Goal: Task Accomplishment & Management: Manage account settings

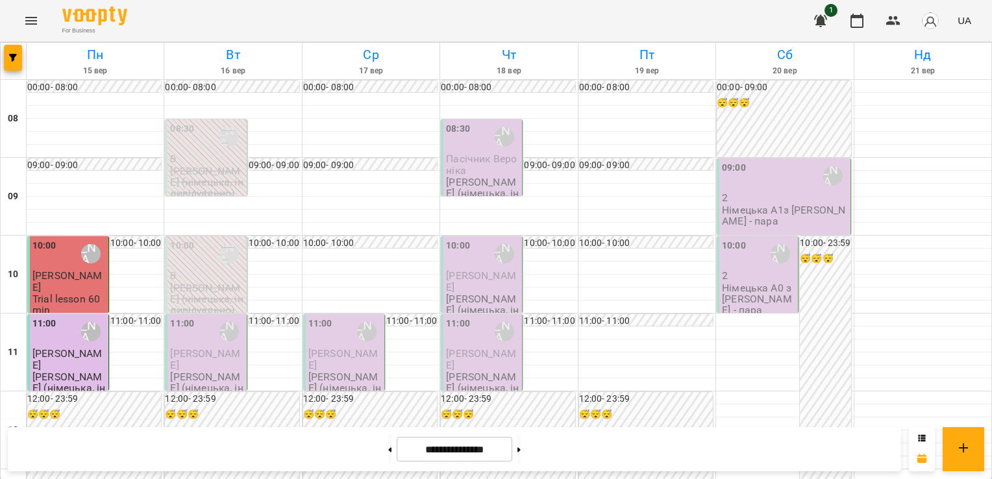
click at [194, 342] on div "11:00 [PERSON_NAME] (н)" at bounding box center [206, 332] width 73 height 30
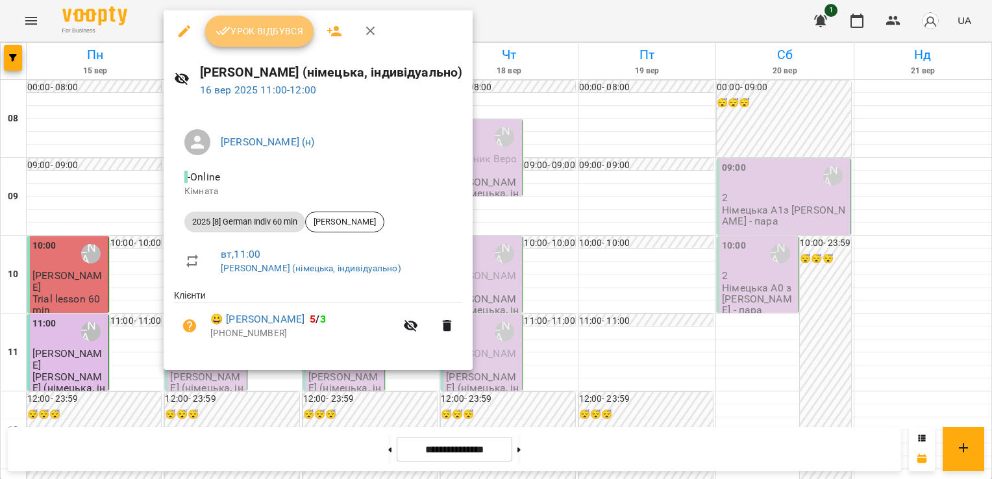
click at [275, 23] on span "Урок відбувся" at bounding box center [260, 31] width 88 height 16
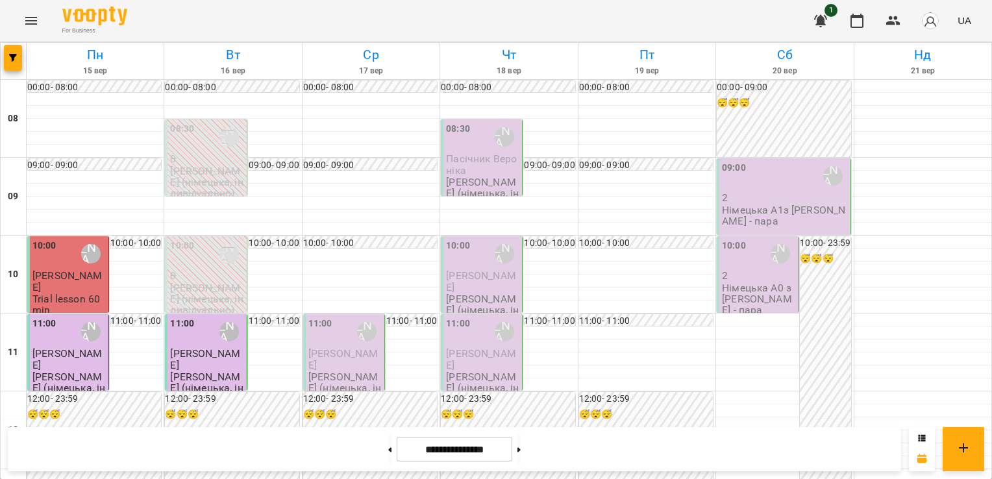
click at [204, 365] on p "[PERSON_NAME]" at bounding box center [206, 359] width 73 height 23
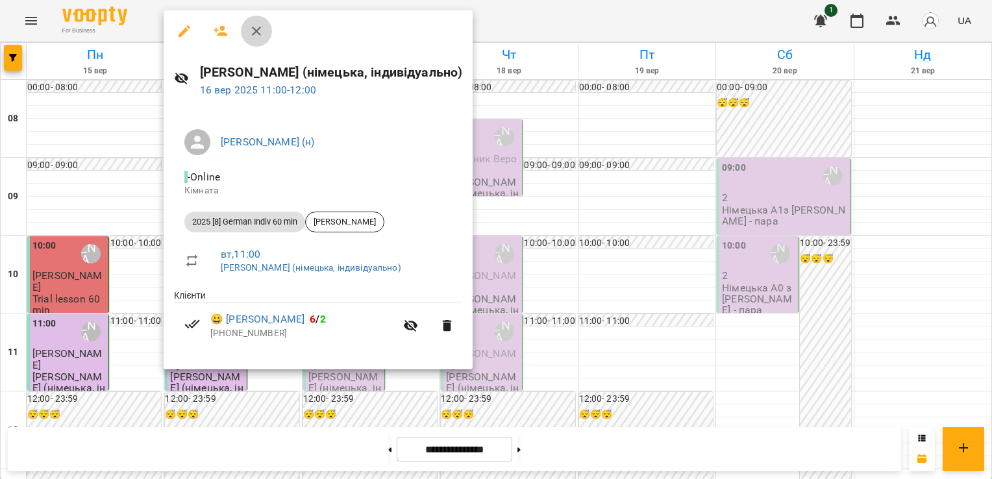
click at [258, 34] on icon "button" at bounding box center [257, 31] width 16 height 16
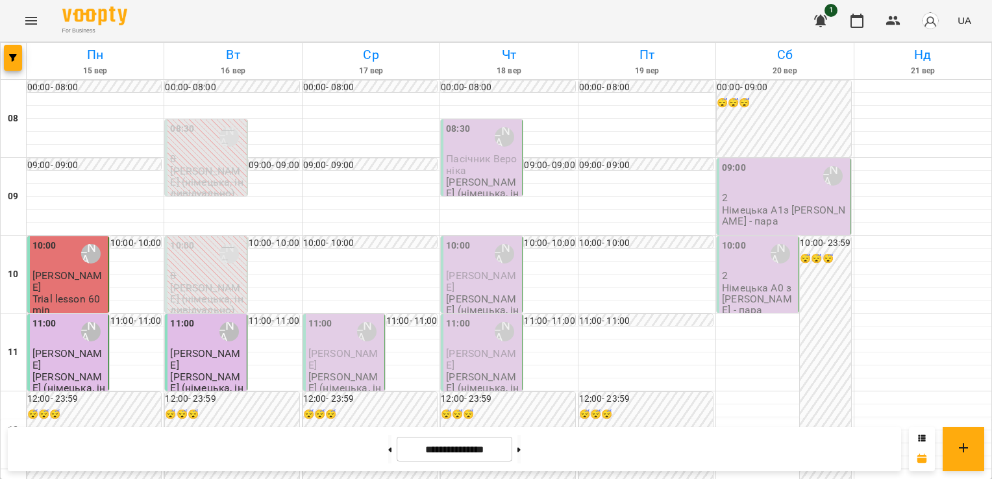
click at [81, 344] on div "[PERSON_NAME] (н)" at bounding box center [91, 332] width 30 height 30
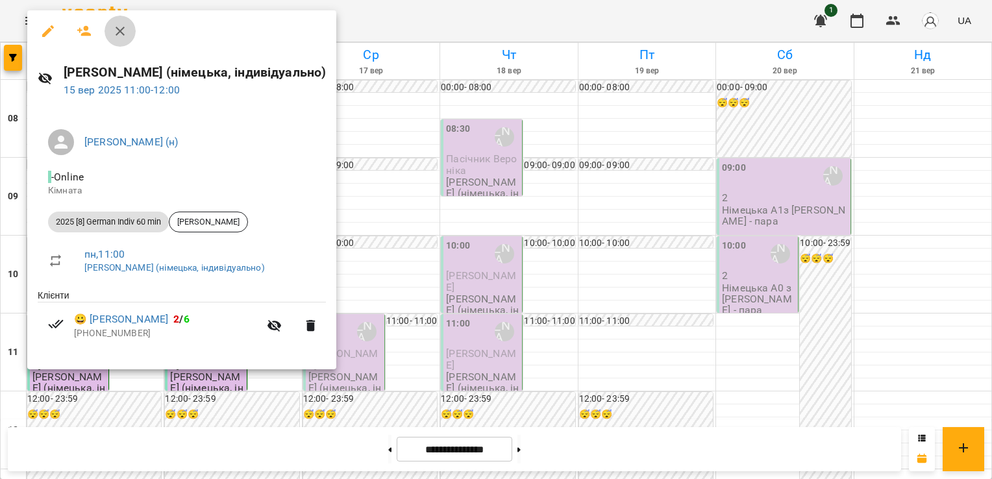
click at [123, 30] on icon "button" at bounding box center [120, 31] width 16 height 16
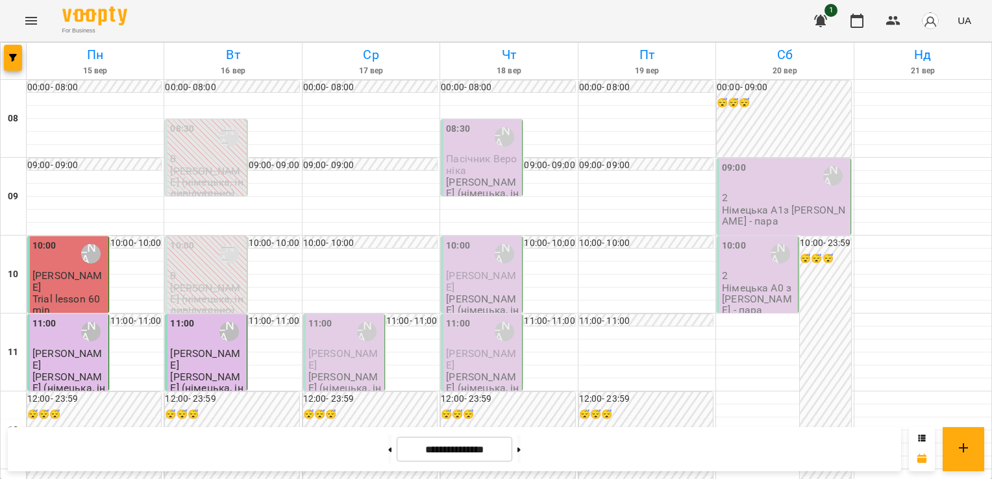
click at [68, 268] on div "10:00 [PERSON_NAME] (н)" at bounding box center [68, 254] width 73 height 30
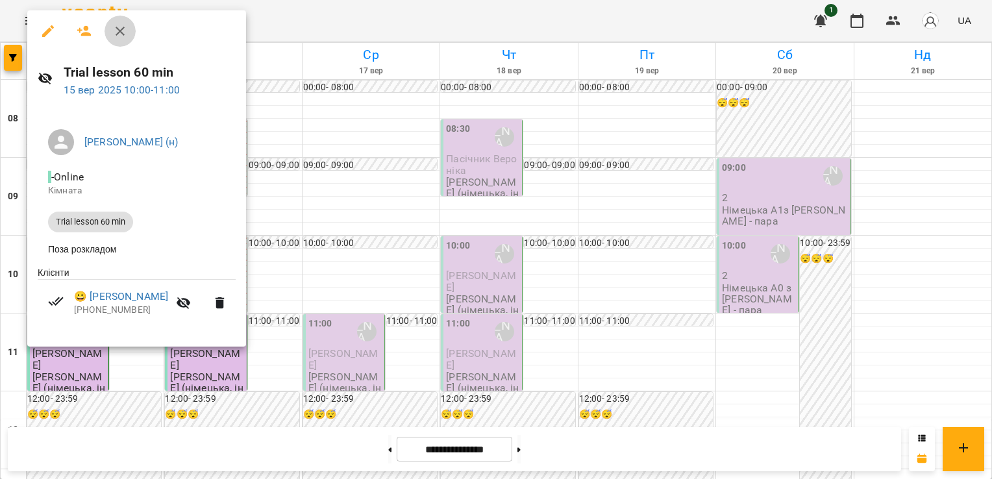
click at [118, 29] on icon "button" at bounding box center [120, 31] width 9 height 9
